Goal: Task Accomplishment & Management: Manage account settings

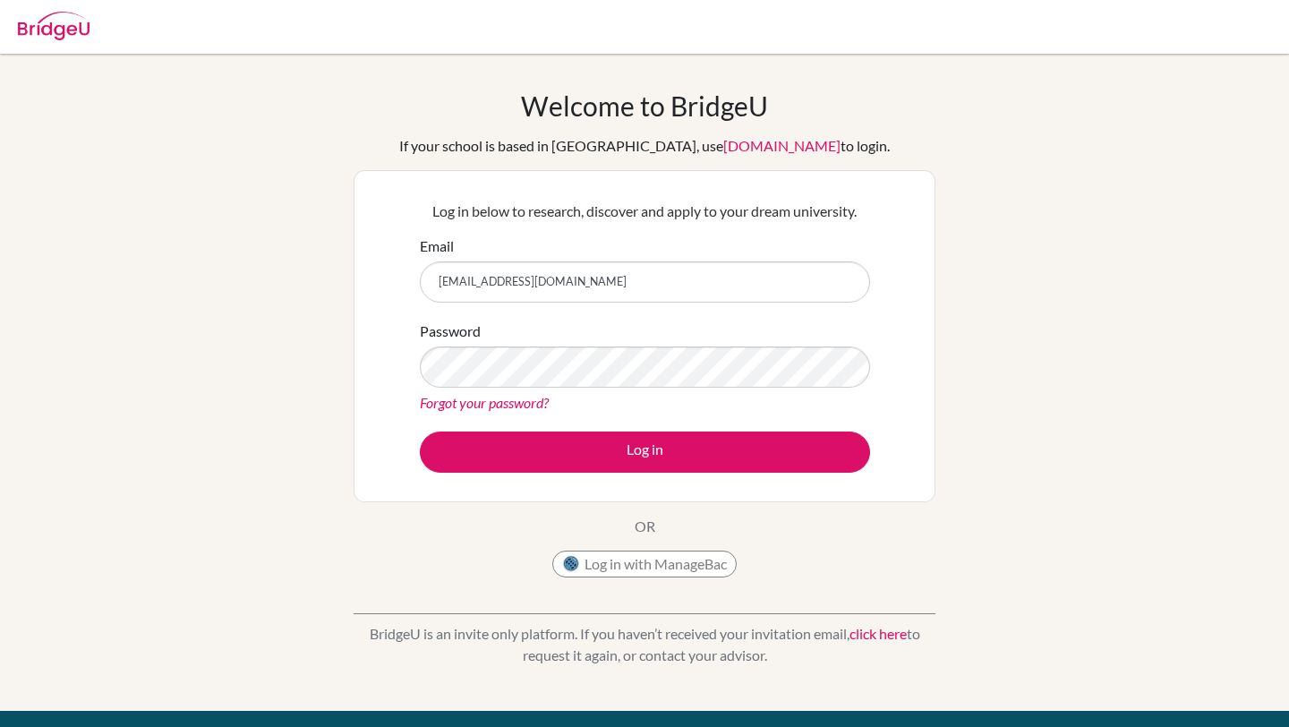
click at [420, 431] on button "Log in" at bounding box center [645, 451] width 450 height 41
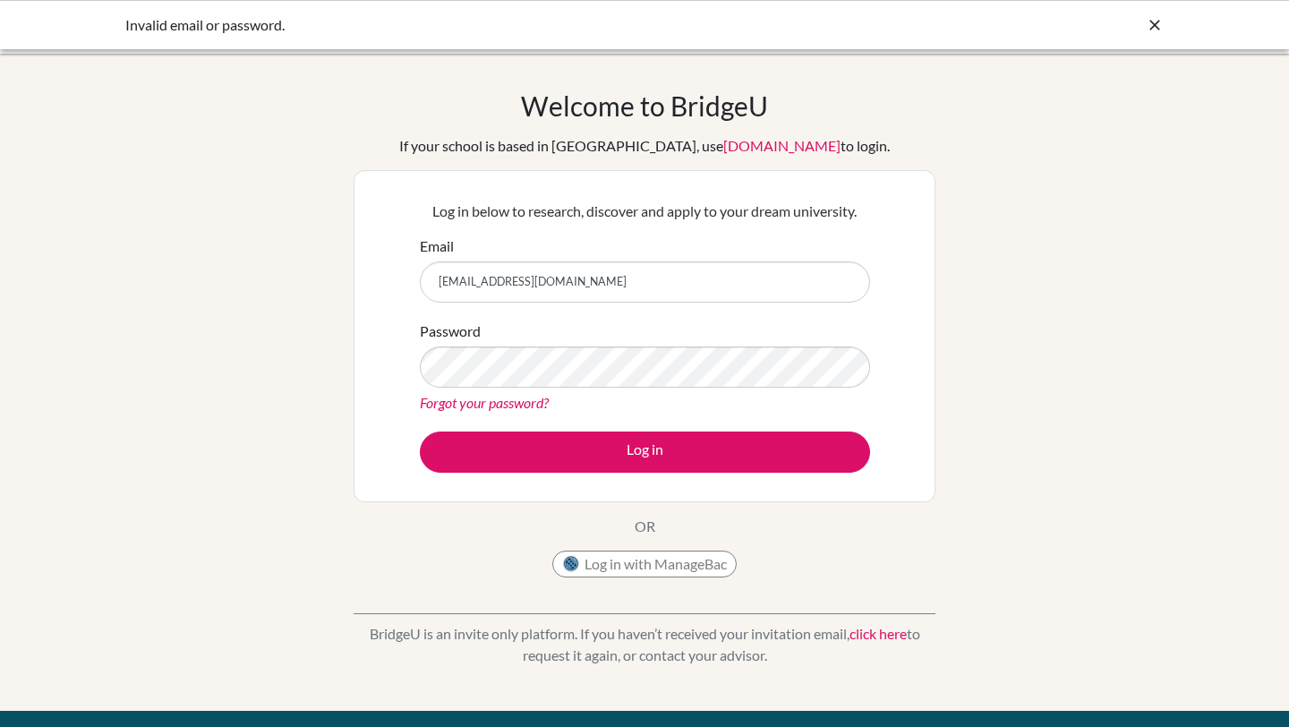
click at [420, 431] on button "Log in" at bounding box center [645, 451] width 450 height 41
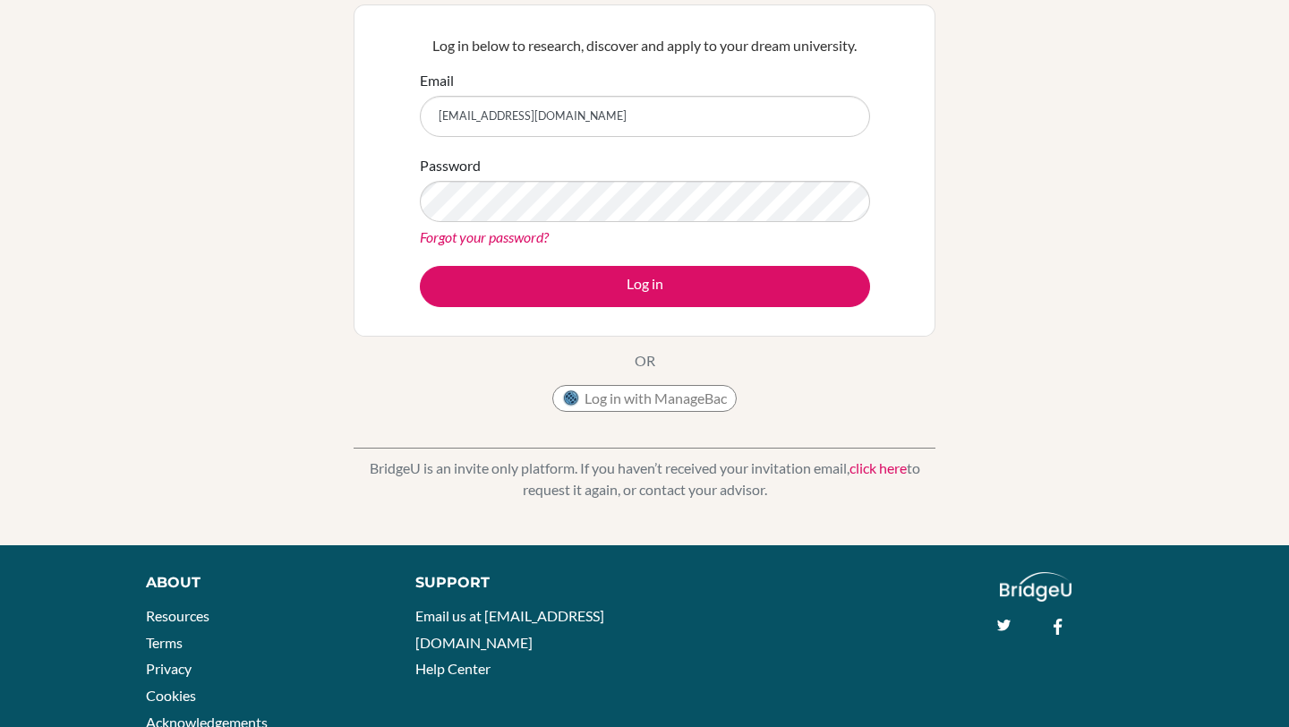
scroll to position [163, 0]
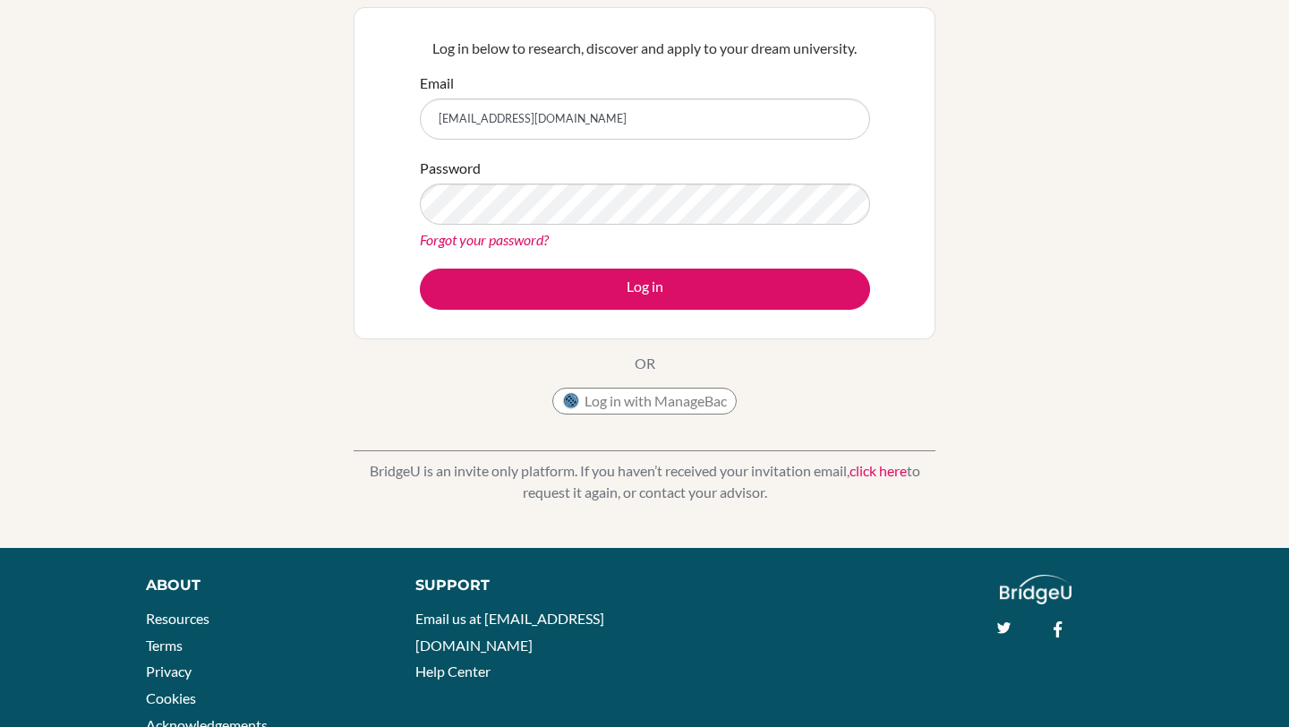
click at [521, 238] on link "Forgot your password?" at bounding box center [484, 239] width 129 height 17
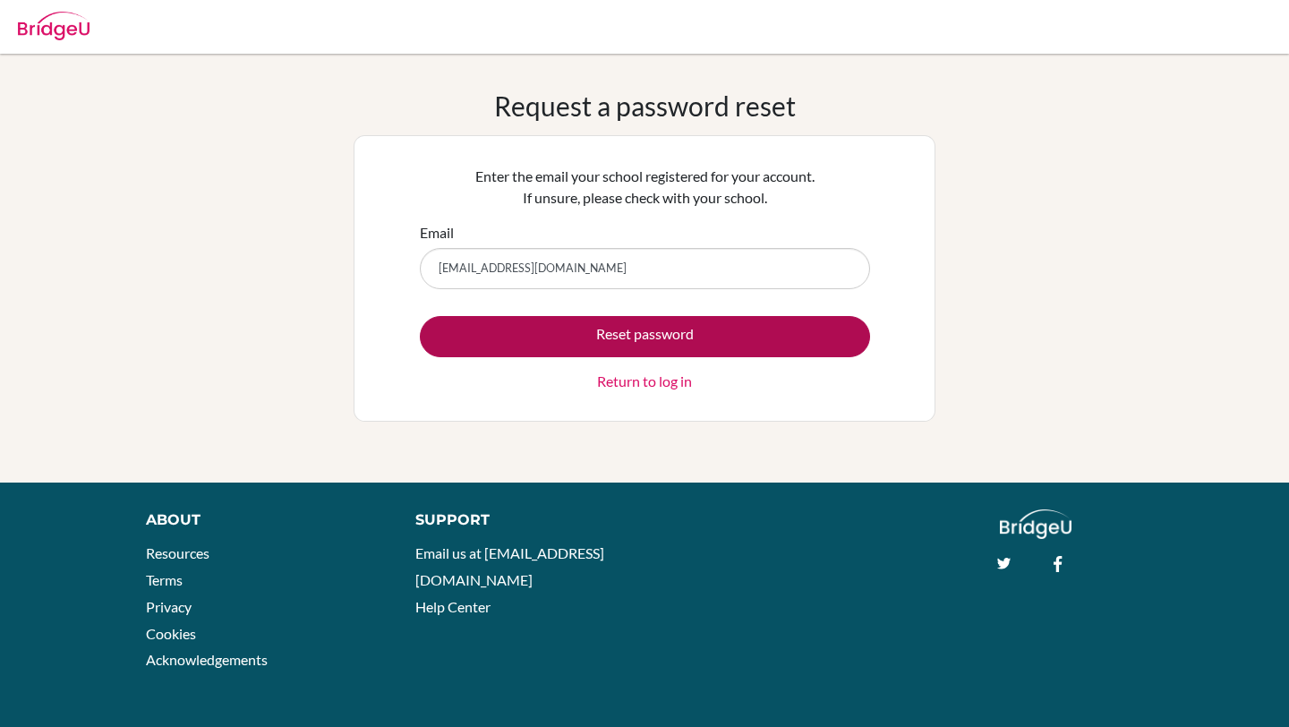
type input "[EMAIL_ADDRESS][DOMAIN_NAME]"
click at [685, 331] on button "Reset password" at bounding box center [645, 336] width 450 height 41
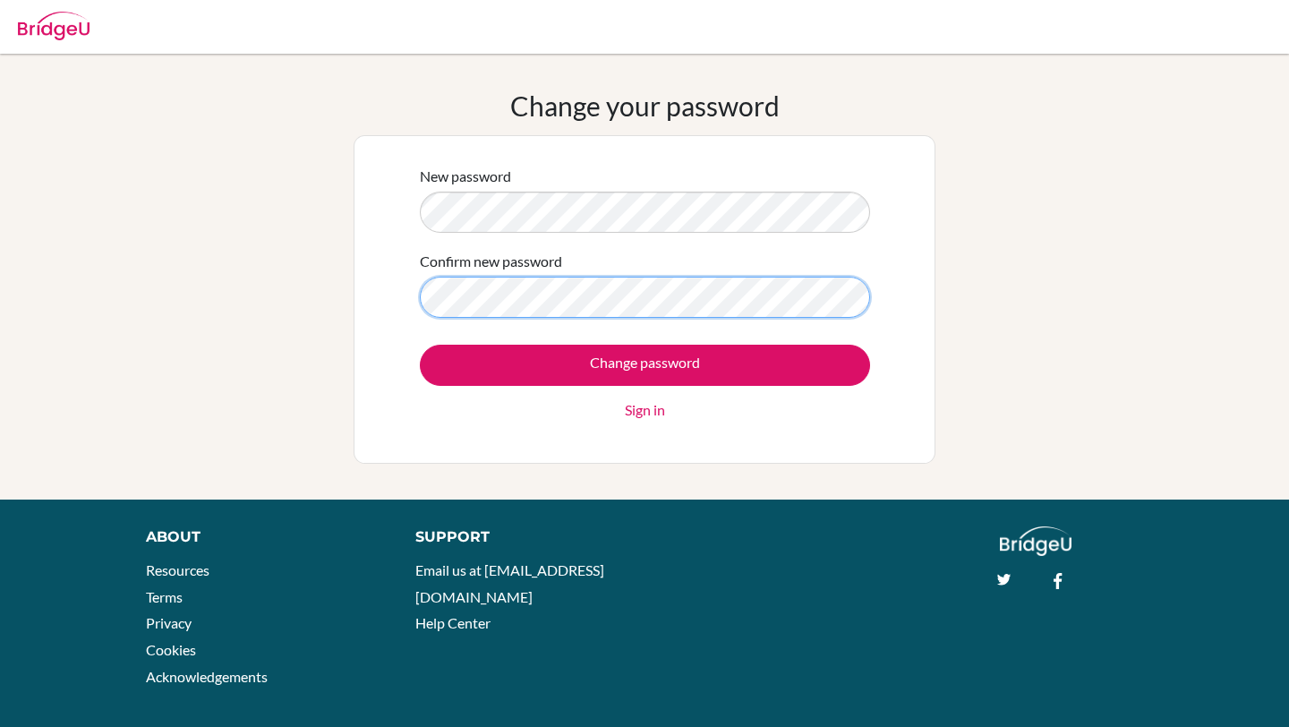
click at [420, 345] on input "Change password" at bounding box center [645, 365] width 450 height 41
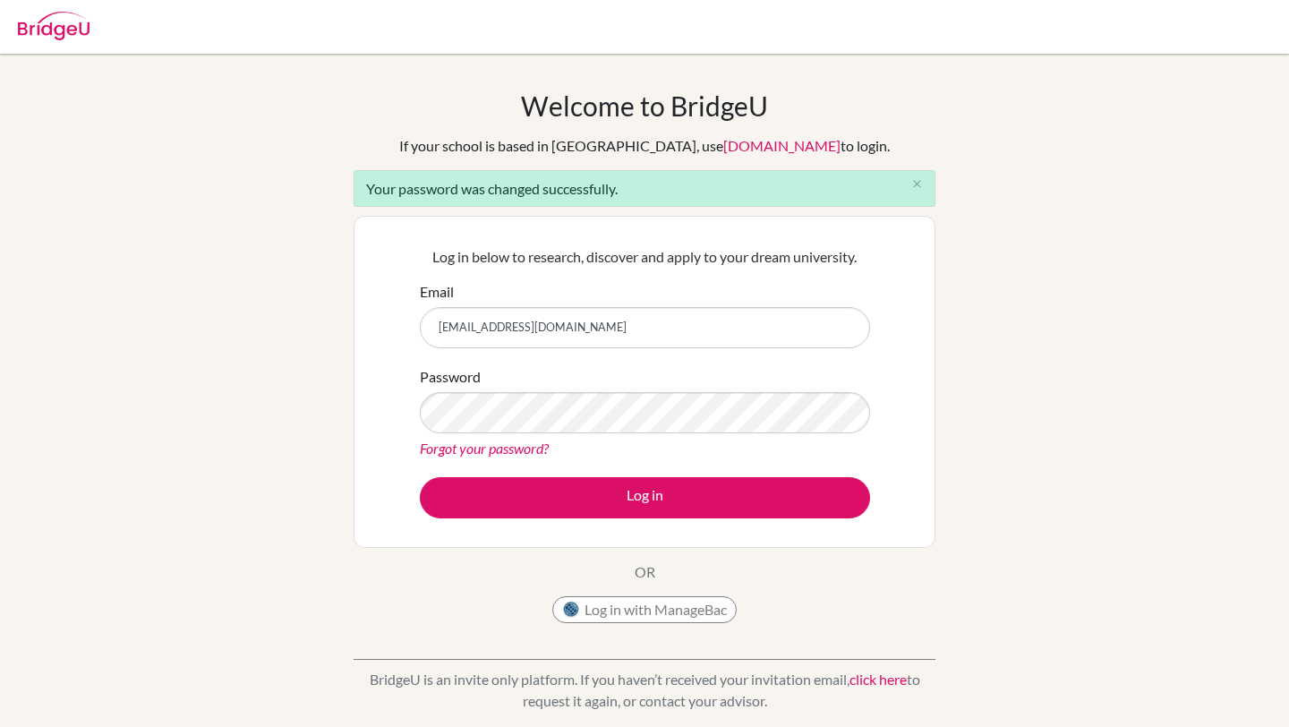
type input "[EMAIL_ADDRESS][DOMAIN_NAME]"
click at [420, 477] on button "Log in" at bounding box center [645, 497] width 450 height 41
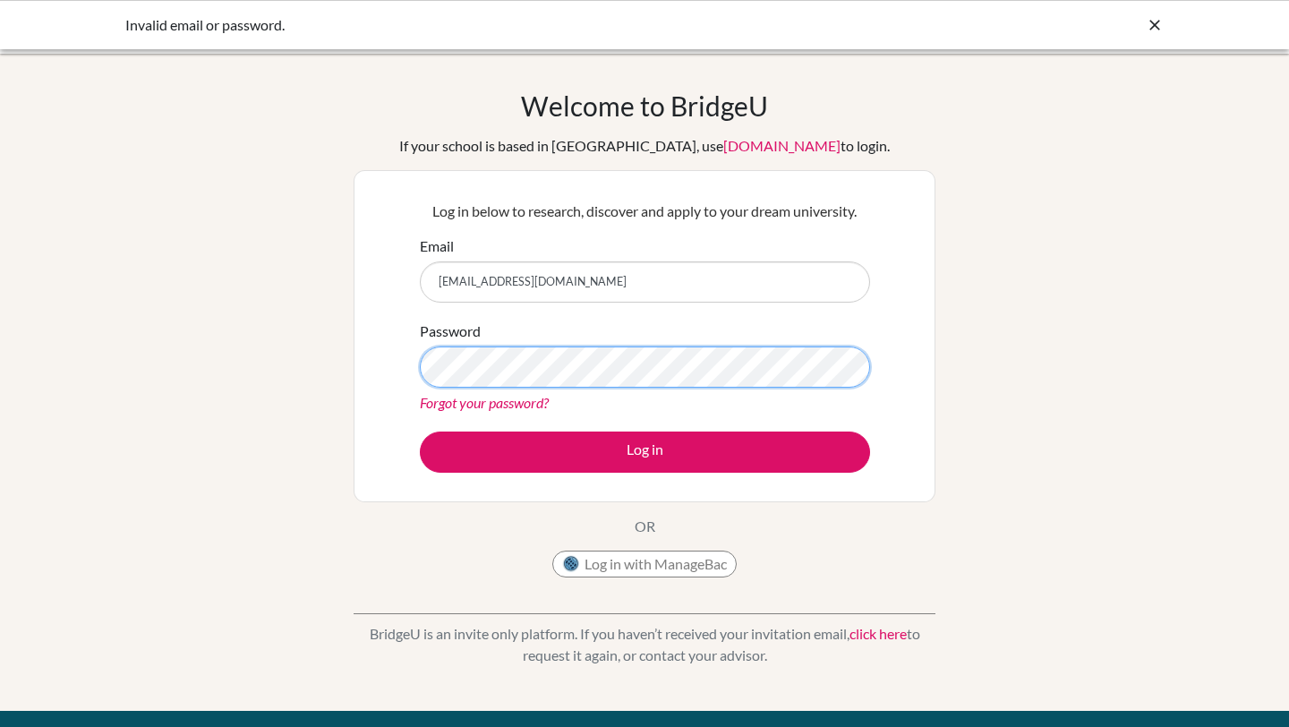
click at [420, 431] on button "Log in" at bounding box center [645, 451] width 450 height 41
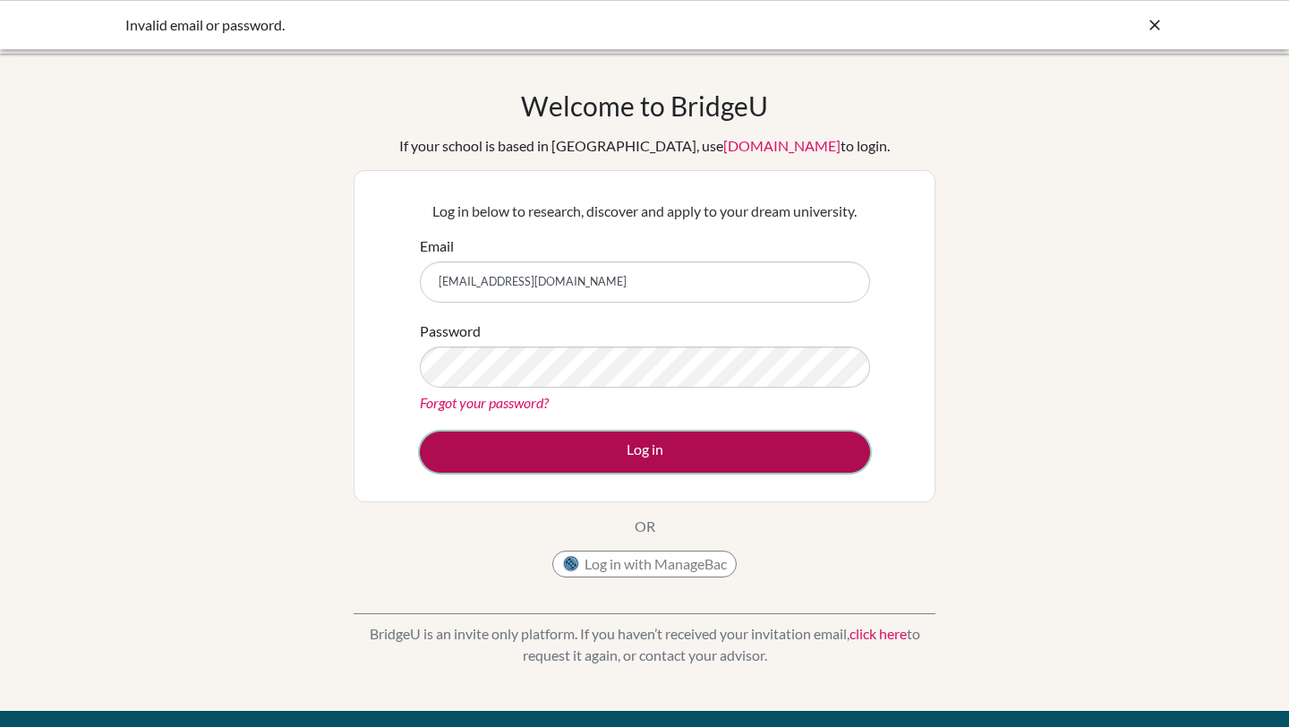
click at [566, 454] on button "Log in" at bounding box center [645, 451] width 450 height 41
